Goal: Task Accomplishment & Management: Complete application form

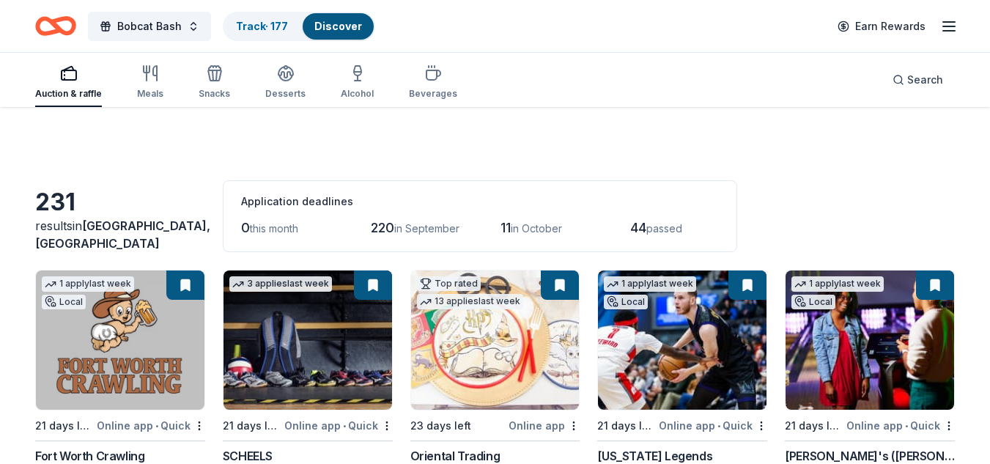
scroll to position [8619, 0]
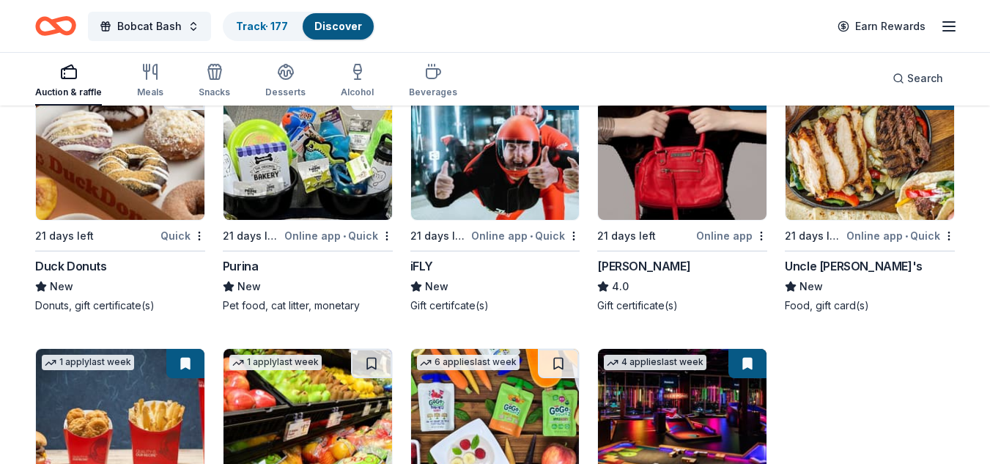
click at [669, 180] on img at bounding box center [682, 150] width 169 height 139
click at [855, 196] on img at bounding box center [870, 150] width 169 height 139
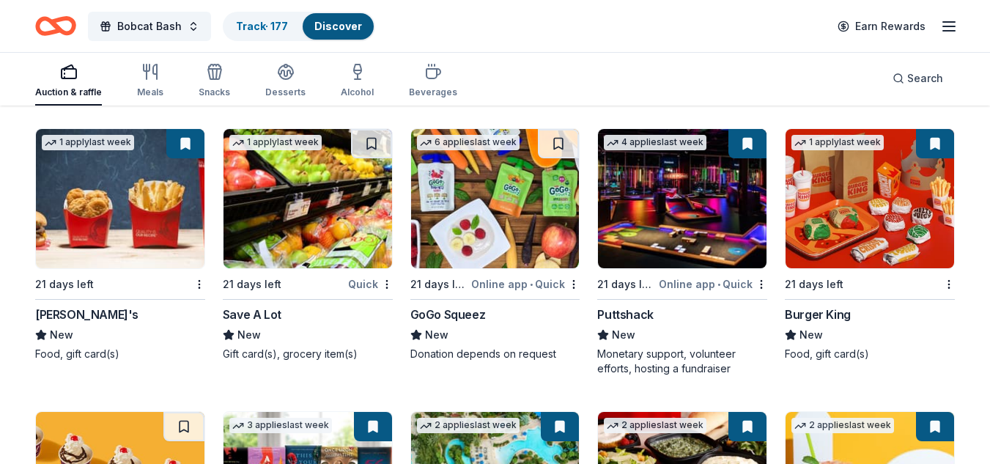
scroll to position [8840, 0]
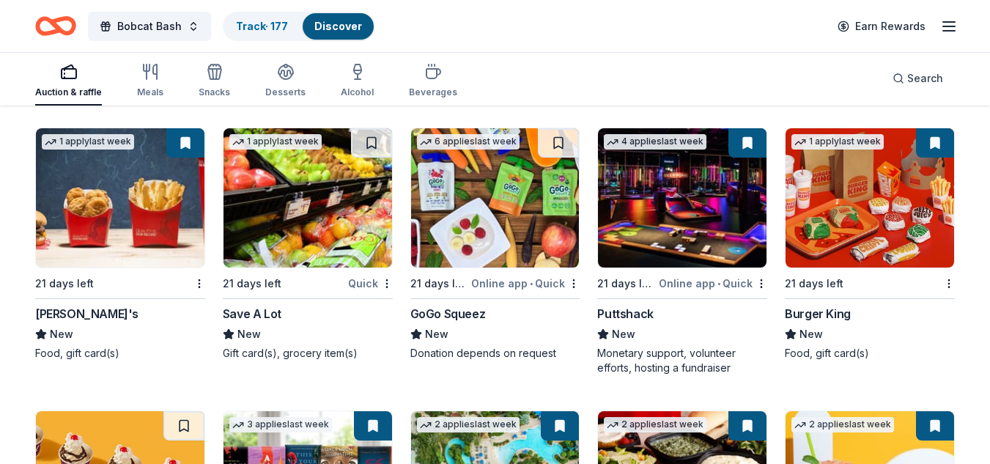
click at [111, 227] on img at bounding box center [120, 197] width 169 height 139
click at [321, 192] on img at bounding box center [308, 197] width 169 height 139
click at [476, 227] on img at bounding box center [495, 197] width 169 height 139
click at [645, 231] on img at bounding box center [682, 197] width 169 height 139
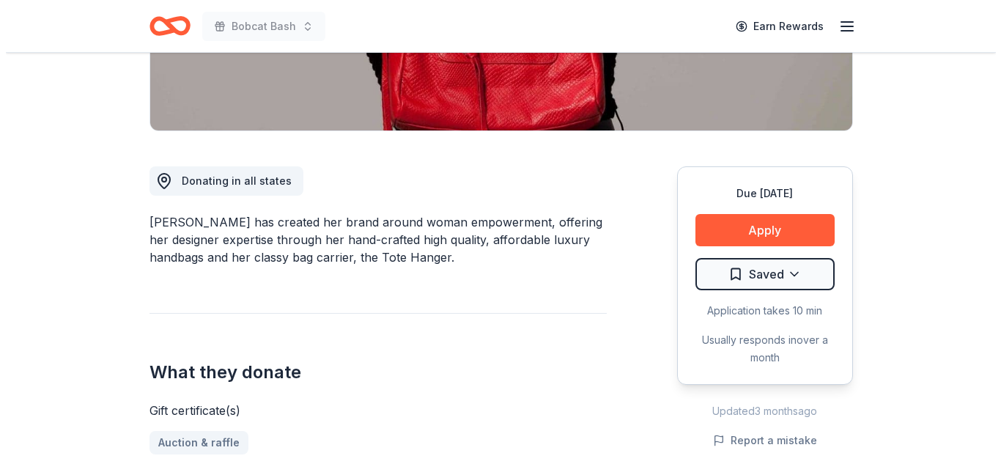
scroll to position [319, 0]
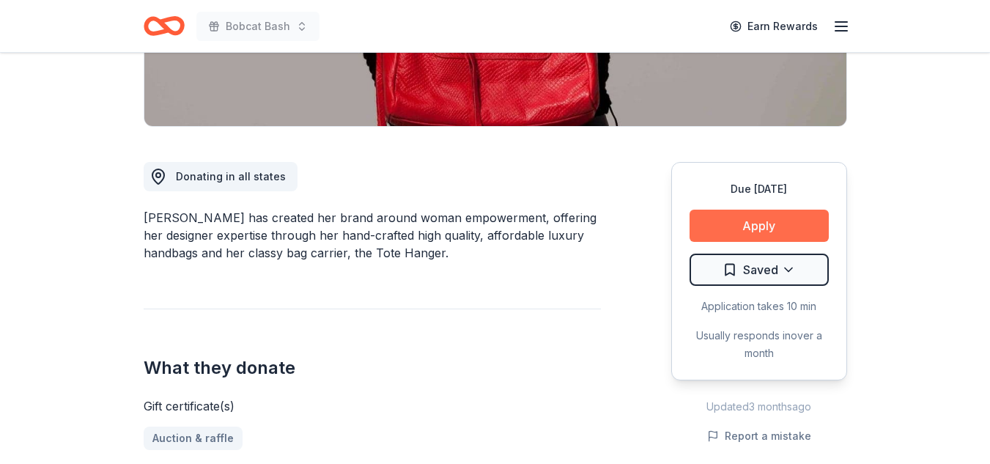
click at [794, 225] on button "Apply" at bounding box center [759, 226] width 139 height 32
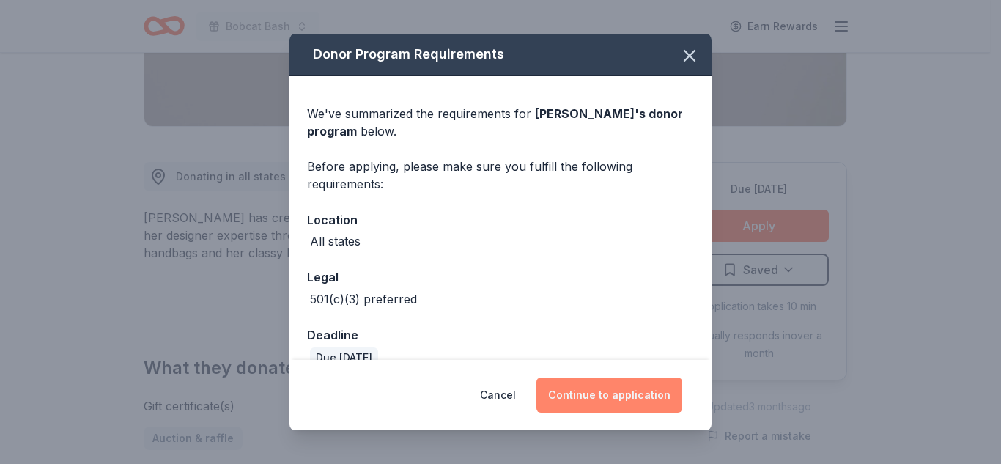
click at [604, 387] on button "Continue to application" at bounding box center [610, 394] width 146 height 35
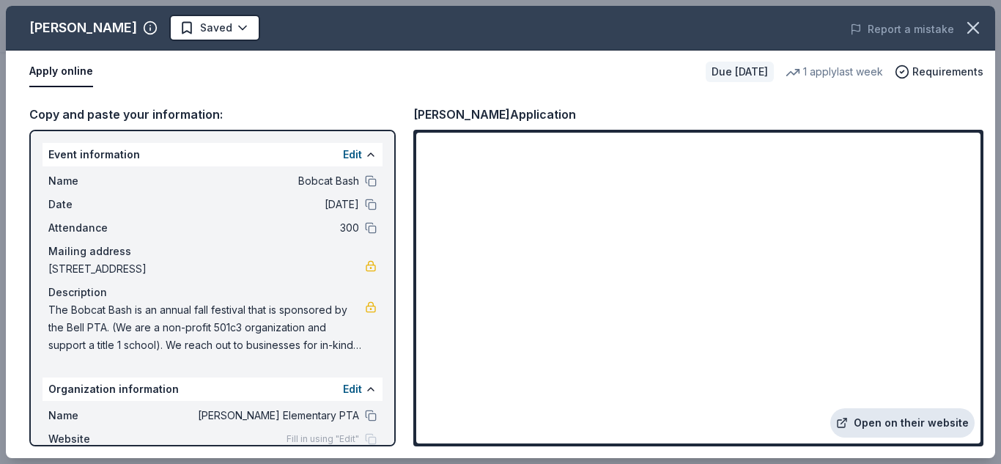
click at [880, 421] on link "Open on their website" at bounding box center [902, 422] width 144 height 29
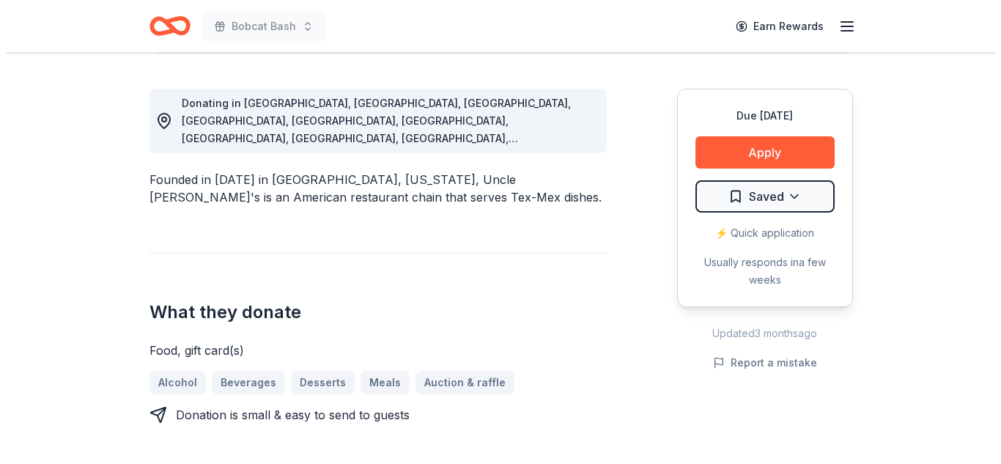
scroll to position [399, 0]
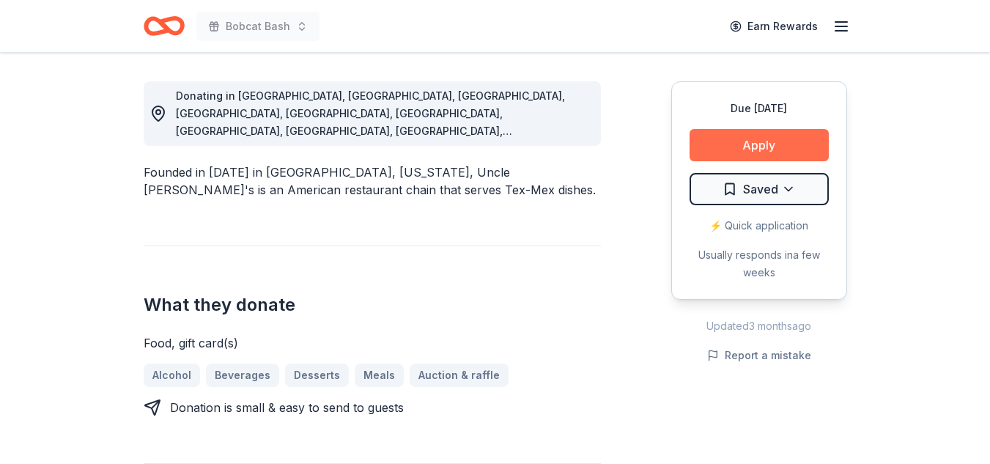
click at [769, 151] on button "Apply" at bounding box center [759, 145] width 139 height 32
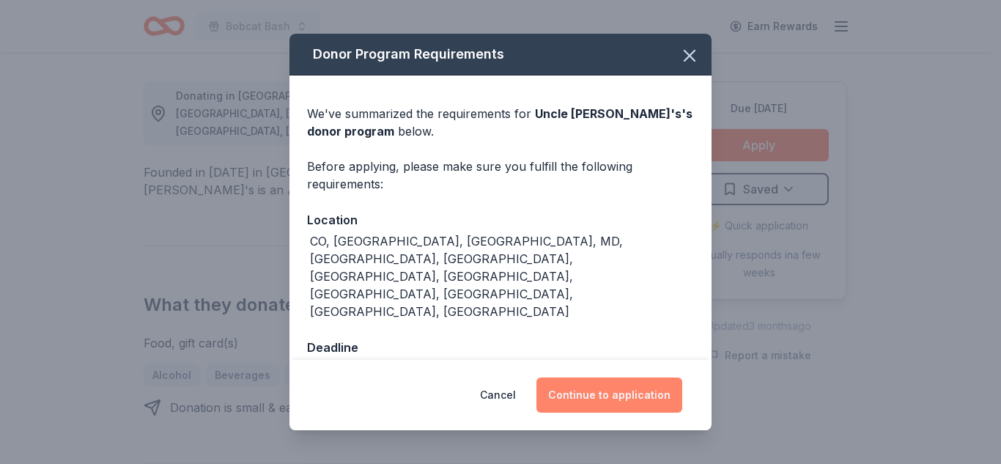
click at [619, 394] on button "Continue to application" at bounding box center [610, 394] width 146 height 35
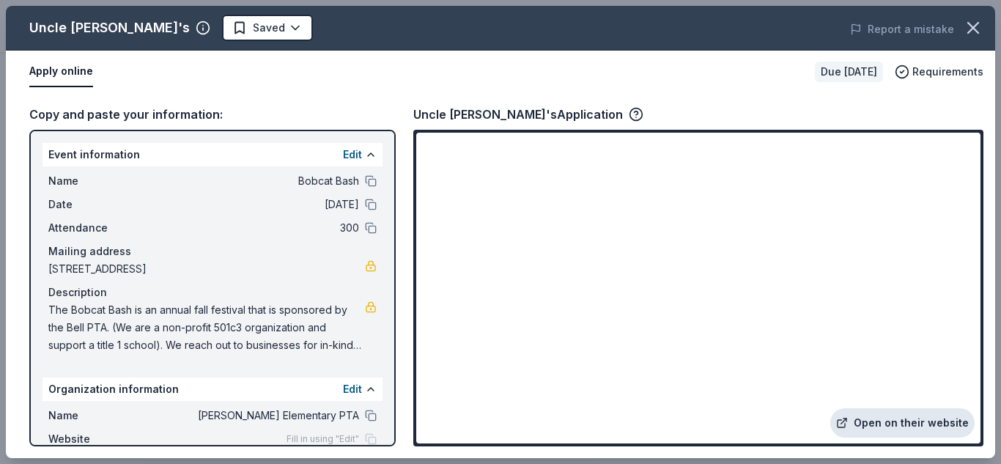
click at [848, 421] on icon at bounding box center [842, 423] width 12 height 12
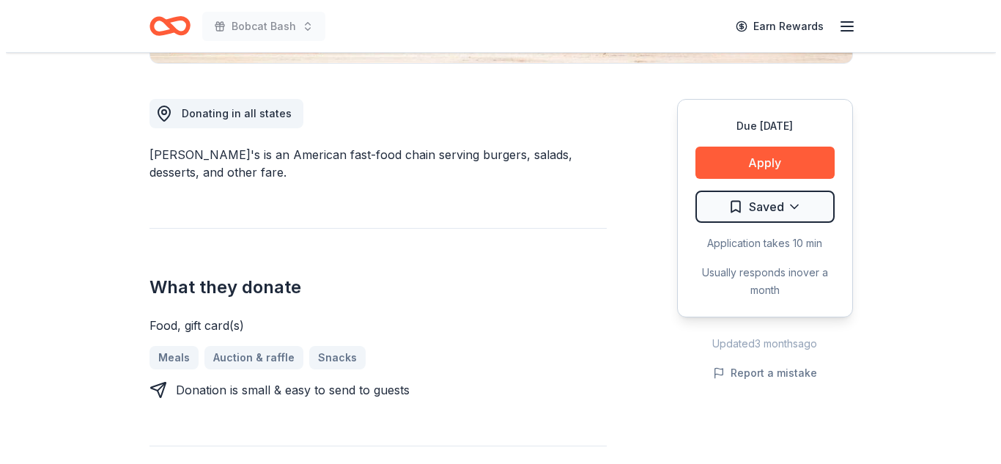
scroll to position [380, 0]
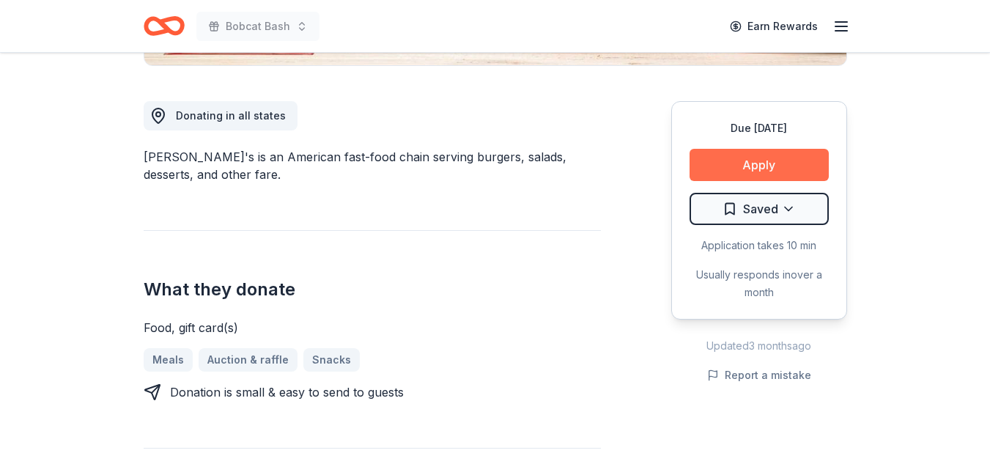
click at [797, 158] on button "Apply" at bounding box center [759, 165] width 139 height 32
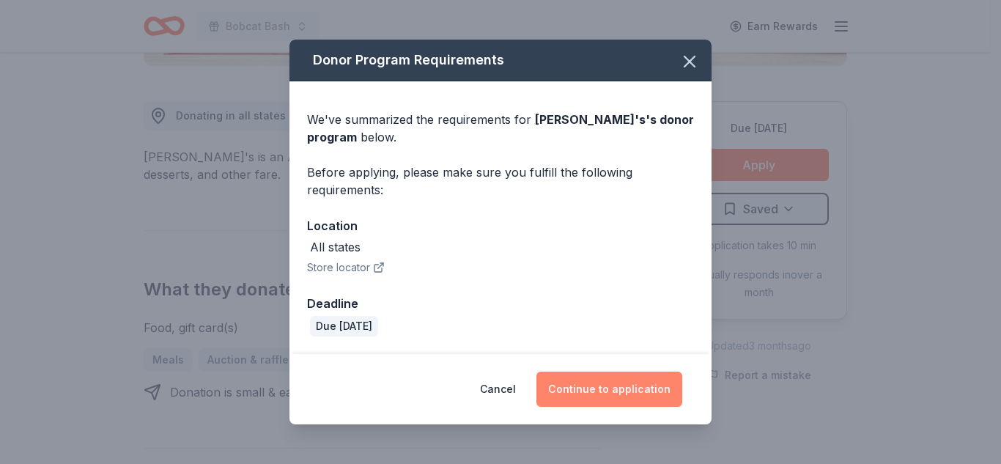
click at [660, 399] on button "Continue to application" at bounding box center [610, 389] width 146 height 35
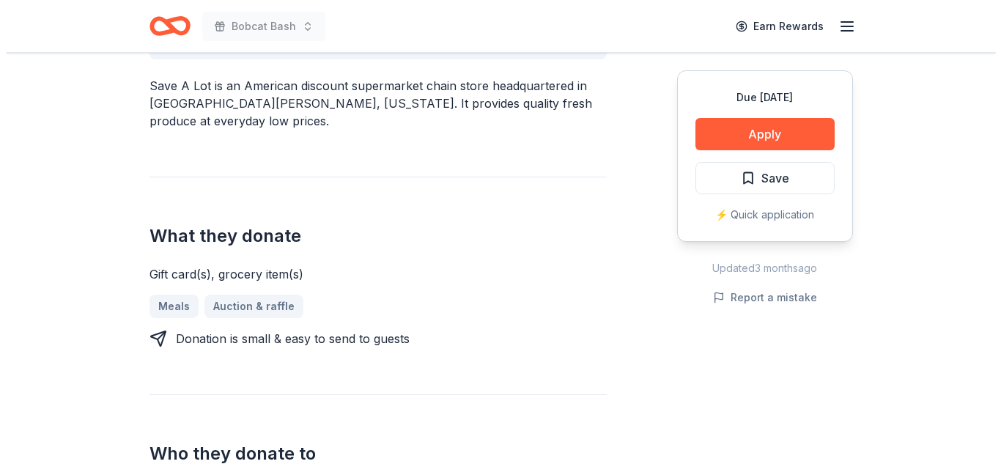
scroll to position [472, 0]
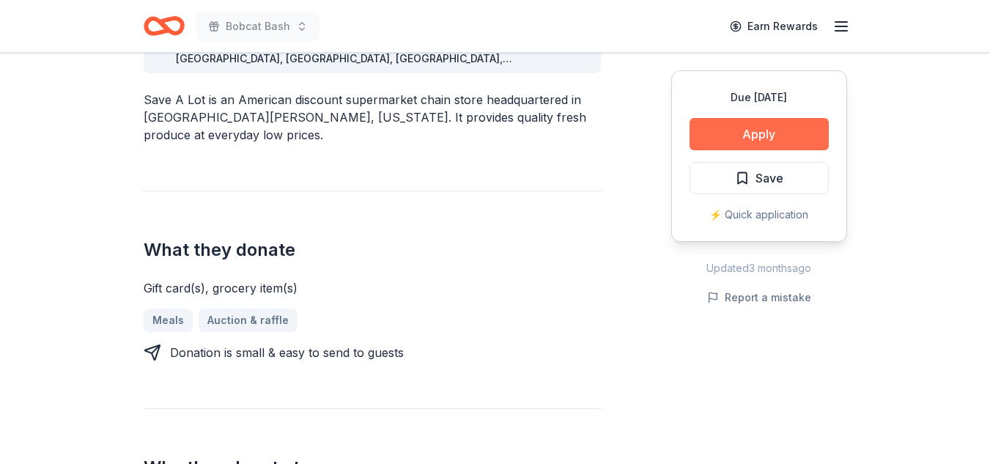
click at [793, 125] on button "Apply" at bounding box center [759, 134] width 139 height 32
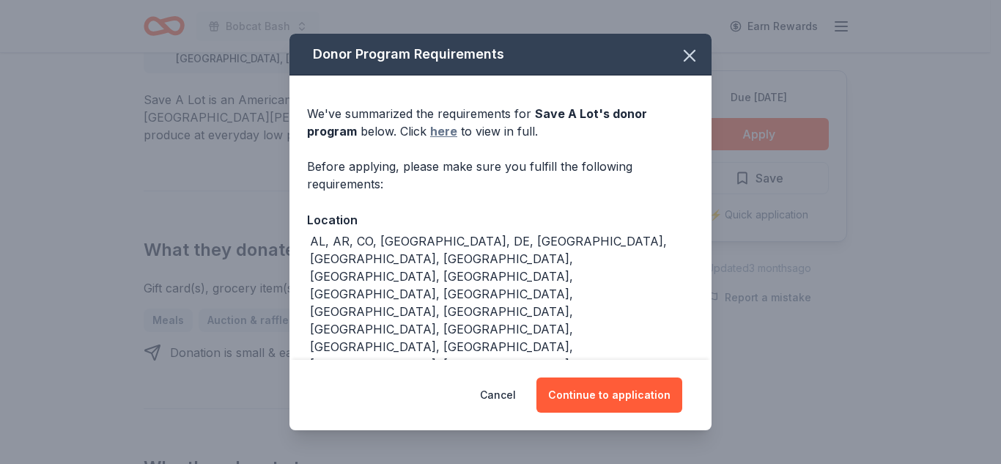
click at [432, 129] on link "here" at bounding box center [443, 131] width 27 height 18
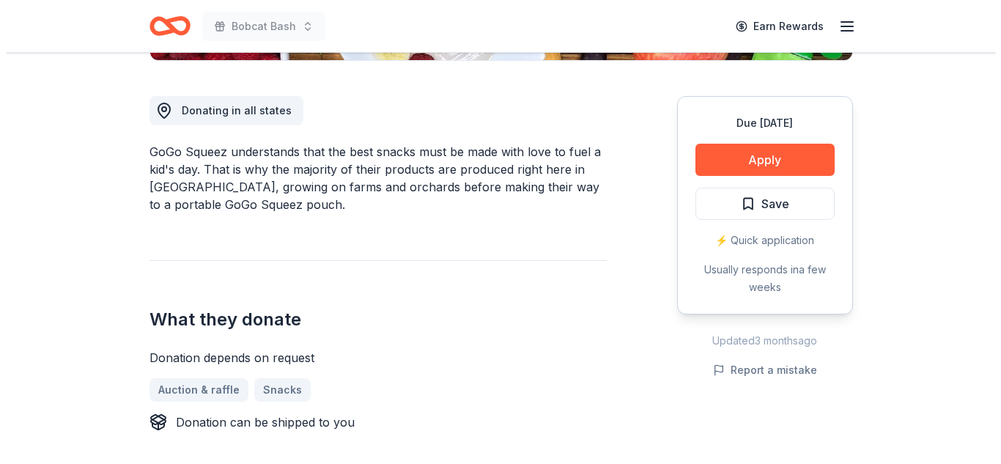
scroll to position [386, 0]
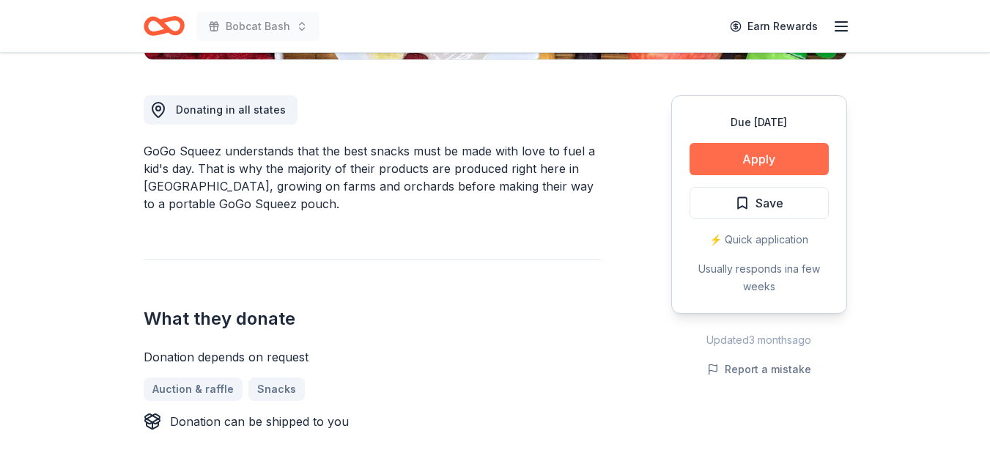
click at [778, 157] on button "Apply" at bounding box center [759, 159] width 139 height 32
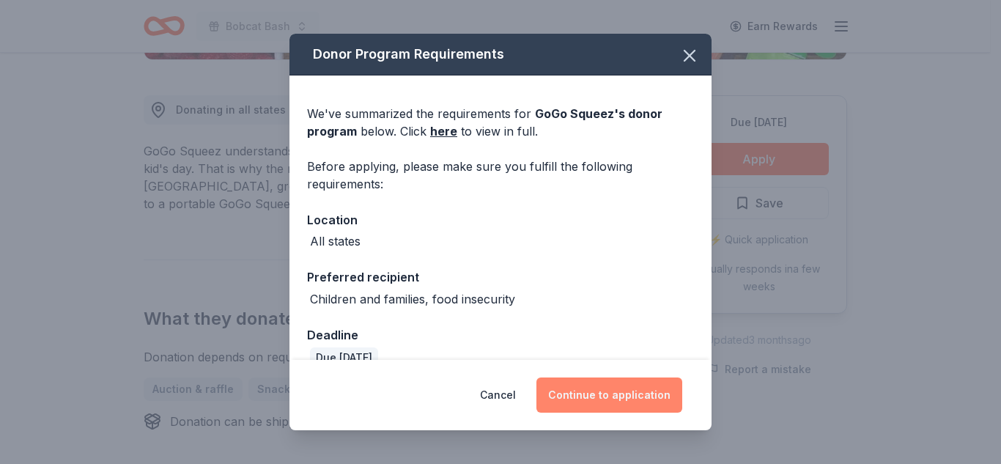
click at [630, 409] on button "Continue to application" at bounding box center [610, 394] width 146 height 35
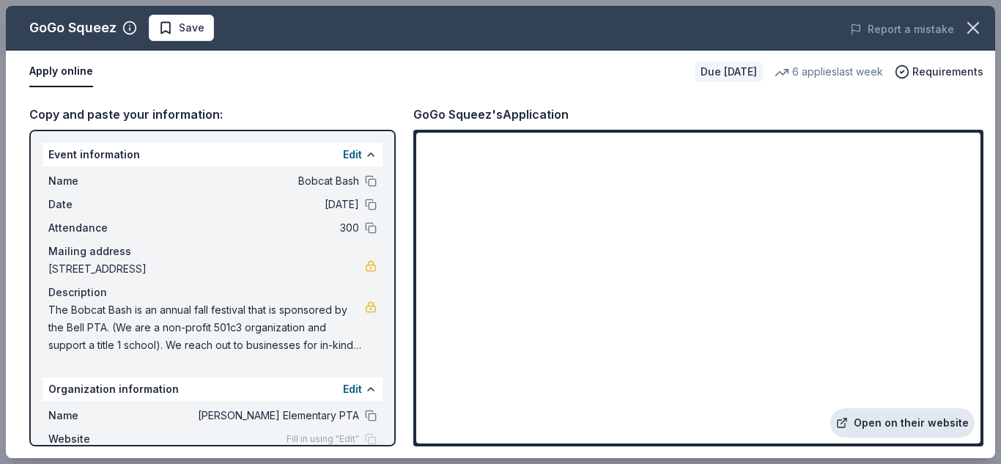
click at [902, 421] on link "Open on their website" at bounding box center [902, 422] width 144 height 29
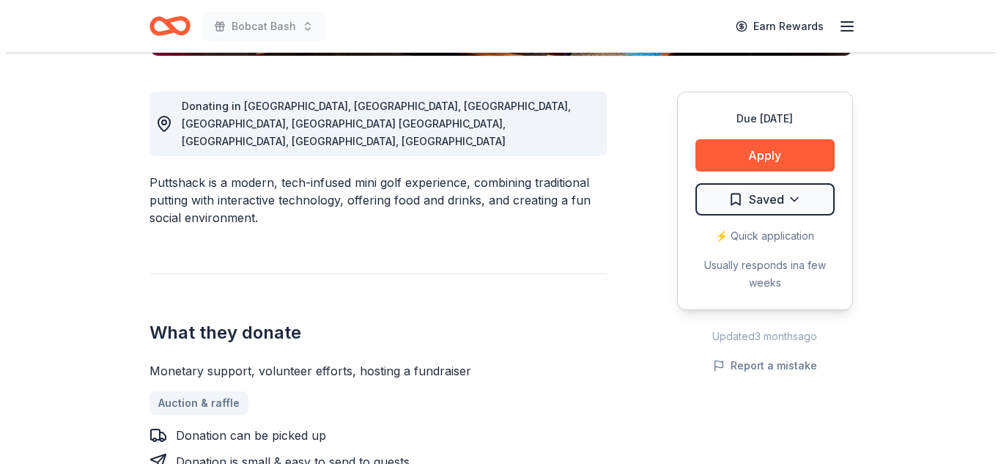
scroll to position [390, 0]
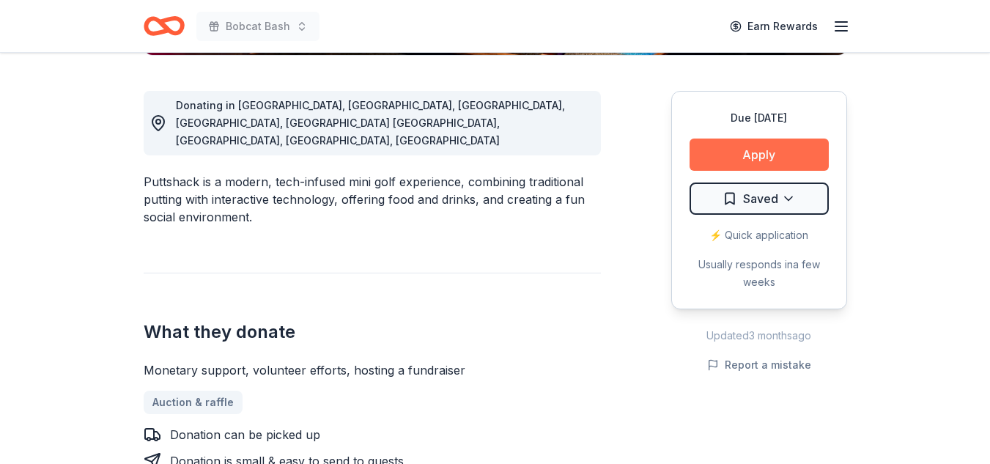
click at [789, 159] on button "Apply" at bounding box center [759, 155] width 139 height 32
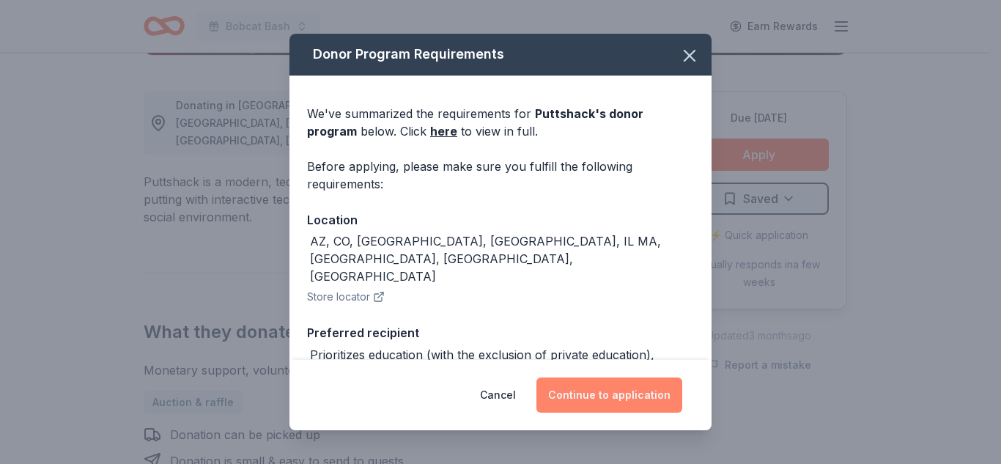
click at [605, 393] on button "Continue to application" at bounding box center [610, 394] width 146 height 35
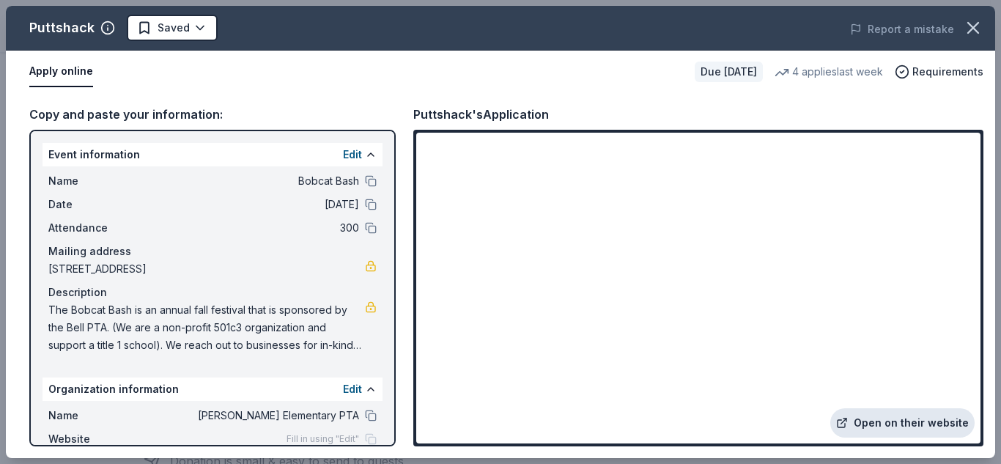
click at [855, 424] on link "Open on their website" at bounding box center [902, 422] width 144 height 29
click at [866, 424] on link "Open on their website" at bounding box center [902, 422] width 144 height 29
